Goal: Transaction & Acquisition: Purchase product/service

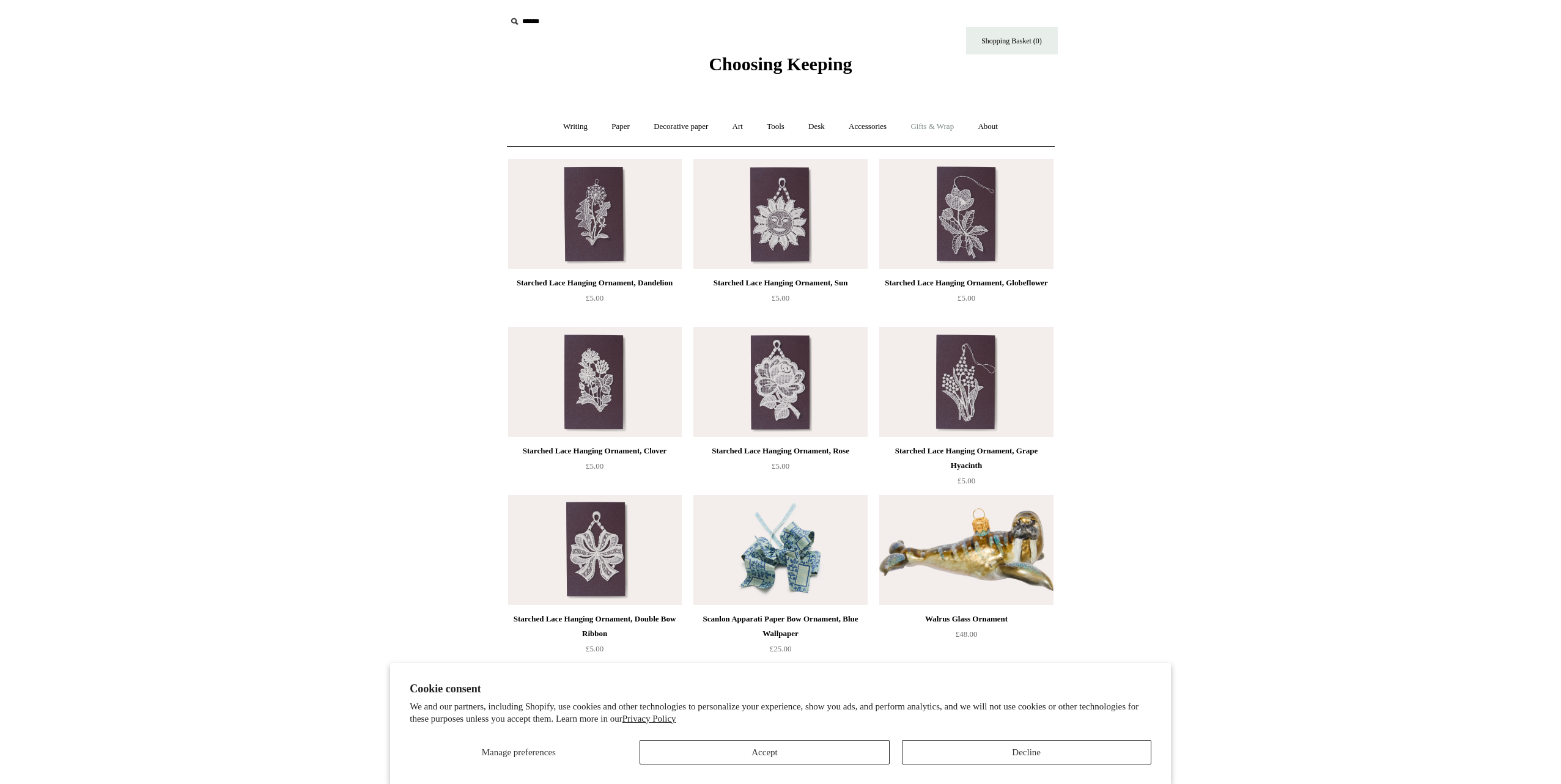
click at [941, 125] on link "Gifts & Wrap +" at bounding box center [932, 127] width 66 height 32
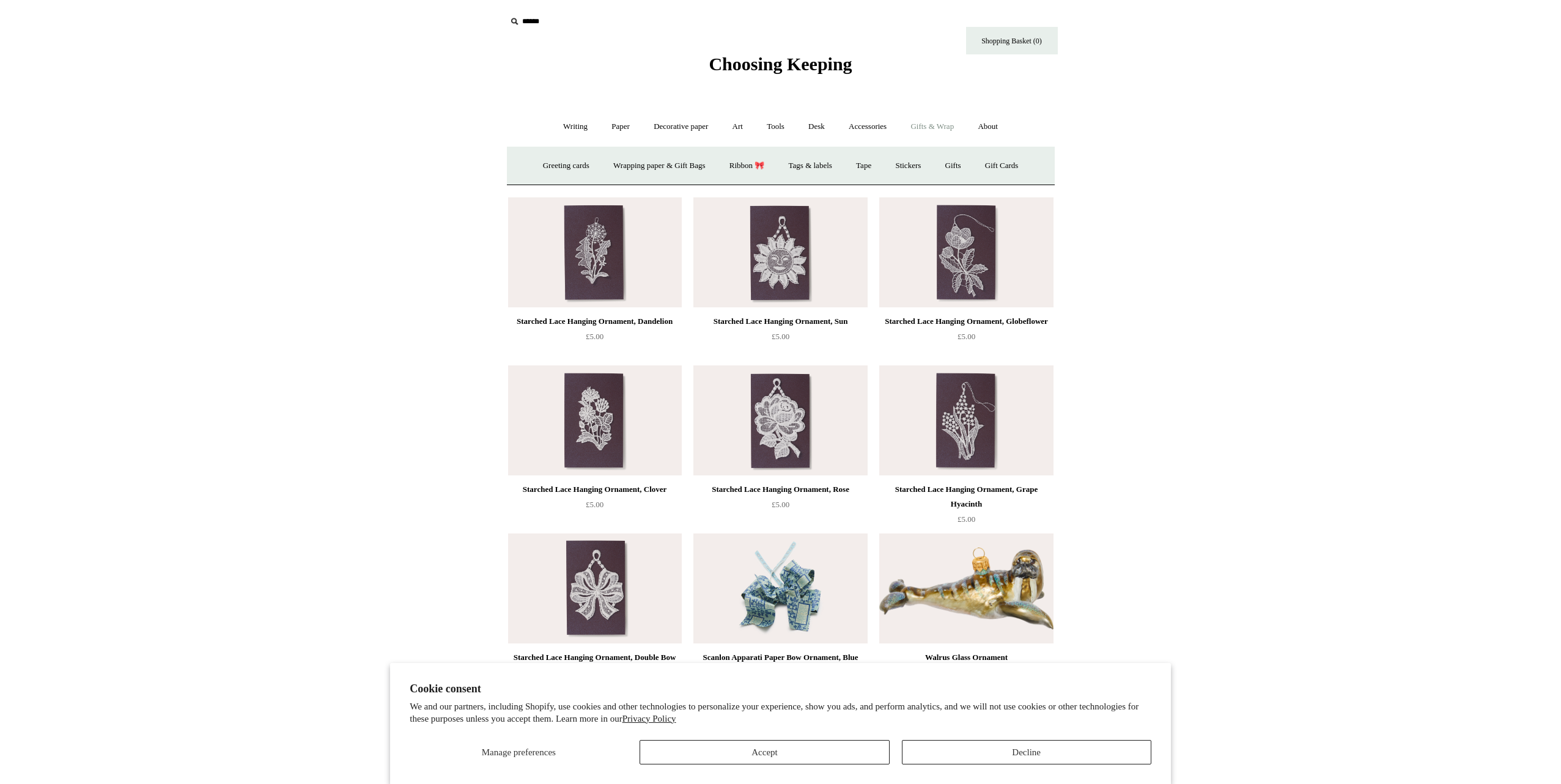
click at [941, 125] on link "Gifts & Wrap -" at bounding box center [932, 127] width 66 height 32
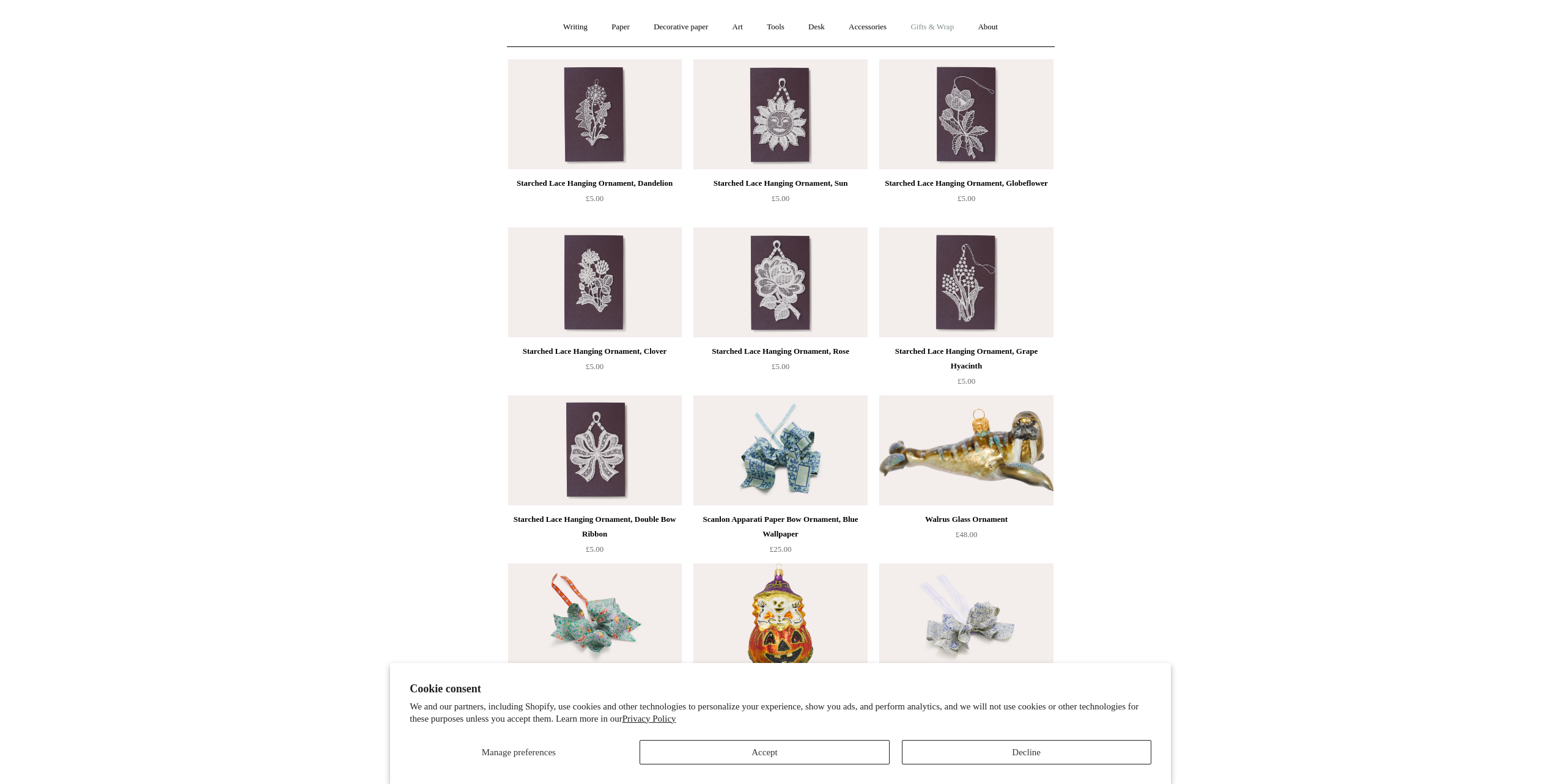
scroll to position [244, 0]
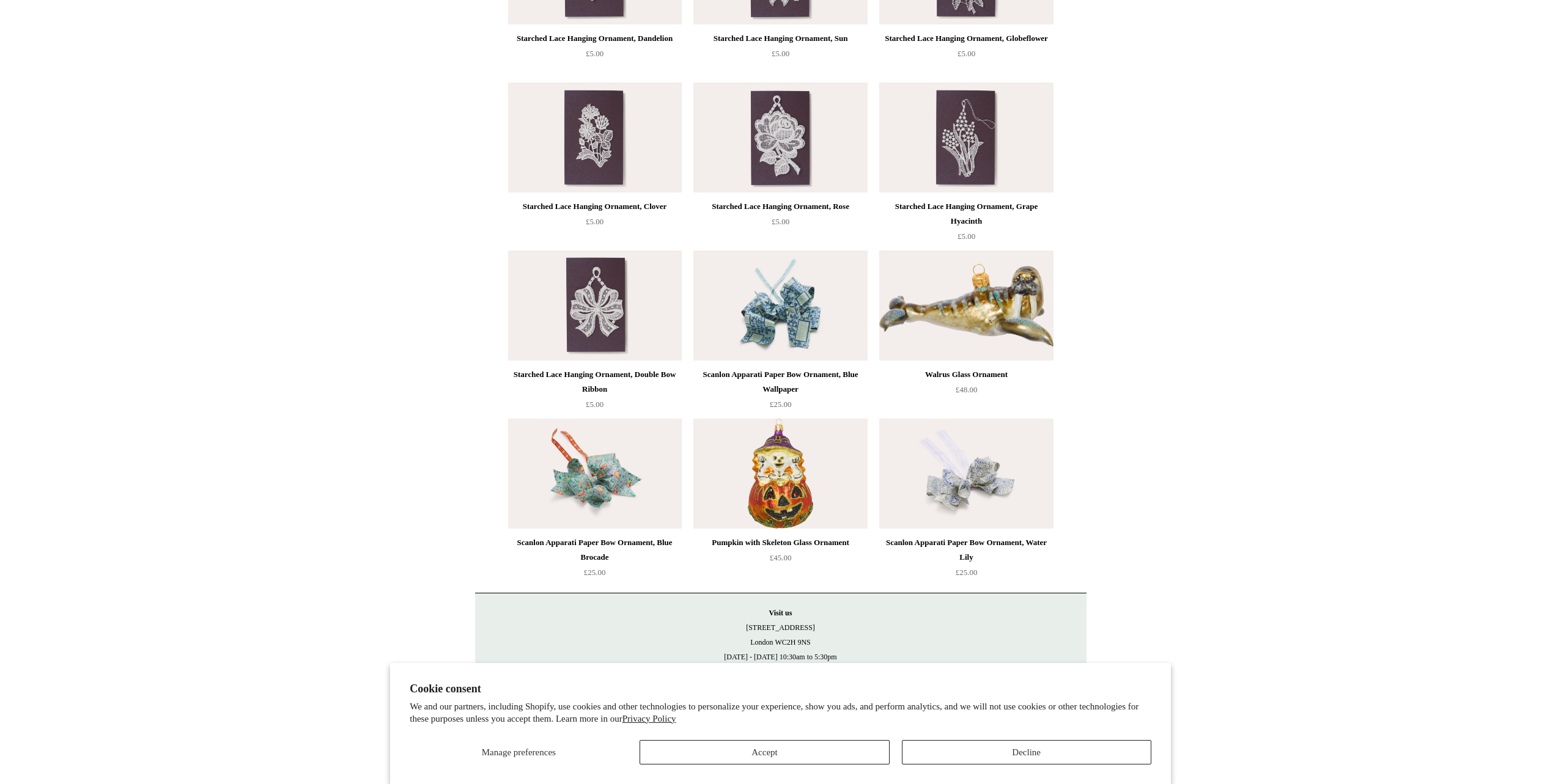
click at [784, 305] on img at bounding box center [780, 305] width 173 height 110
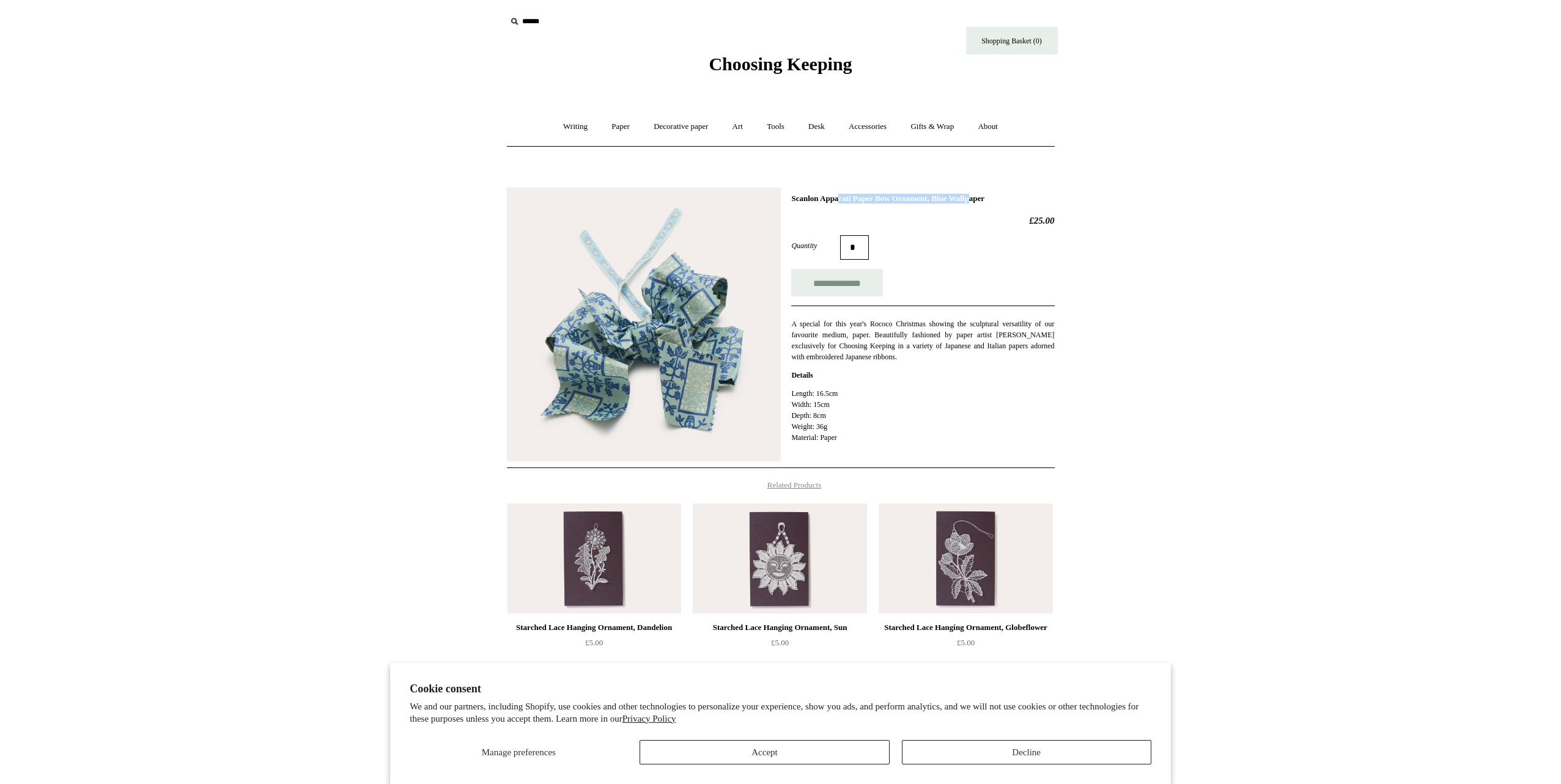
drag, startPoint x: 789, startPoint y: 197, endPoint x: 951, endPoint y: 196, distance: 162.0
click at [951, 196] on div "**********" at bounding box center [780, 323] width 548 height 290
copy h1 "Scanlon Apparati Paper Bow Ornament"
